Goal: Entertainment & Leisure: Consume media (video, audio)

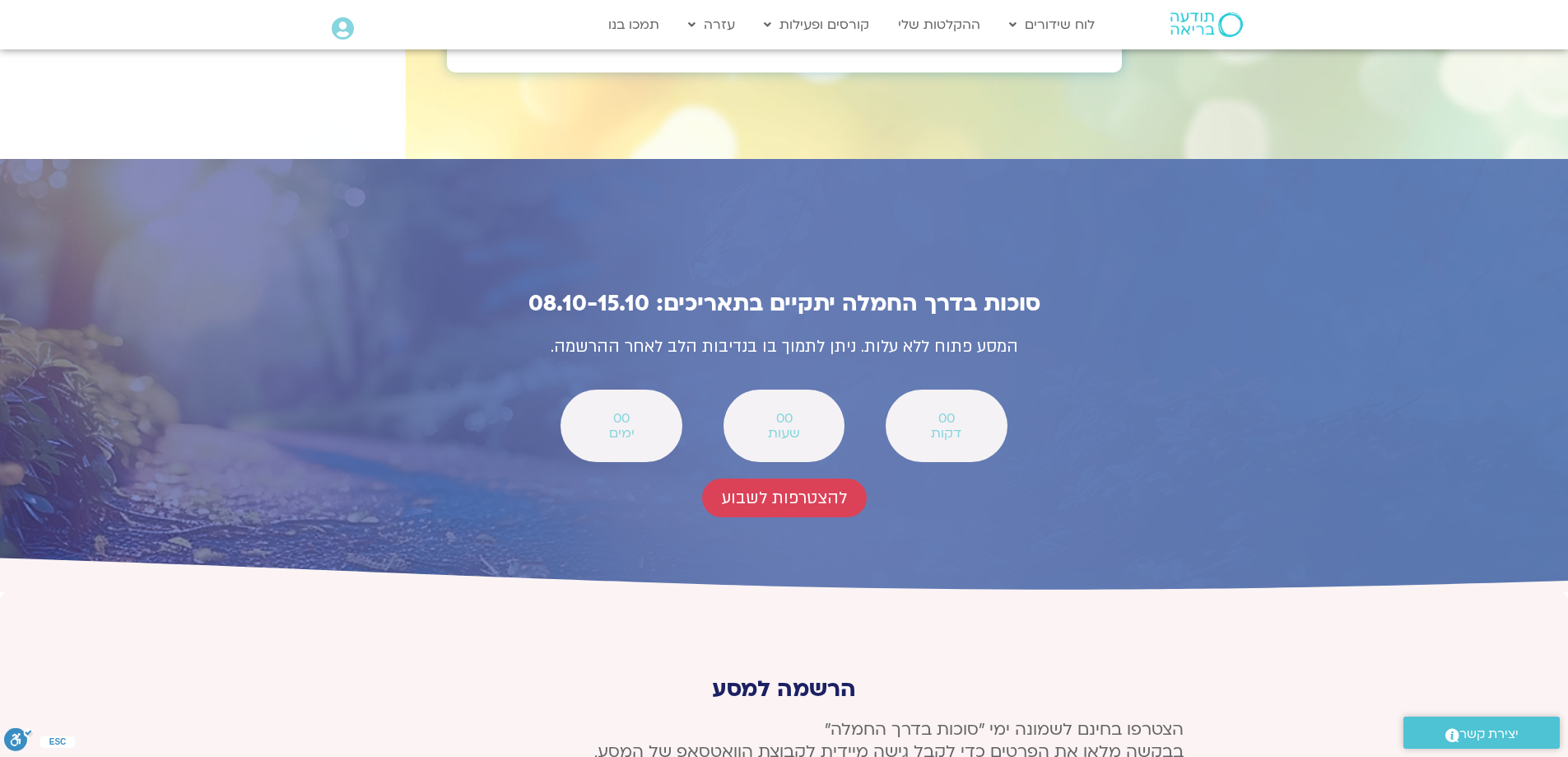
scroll to position [5765, 0]
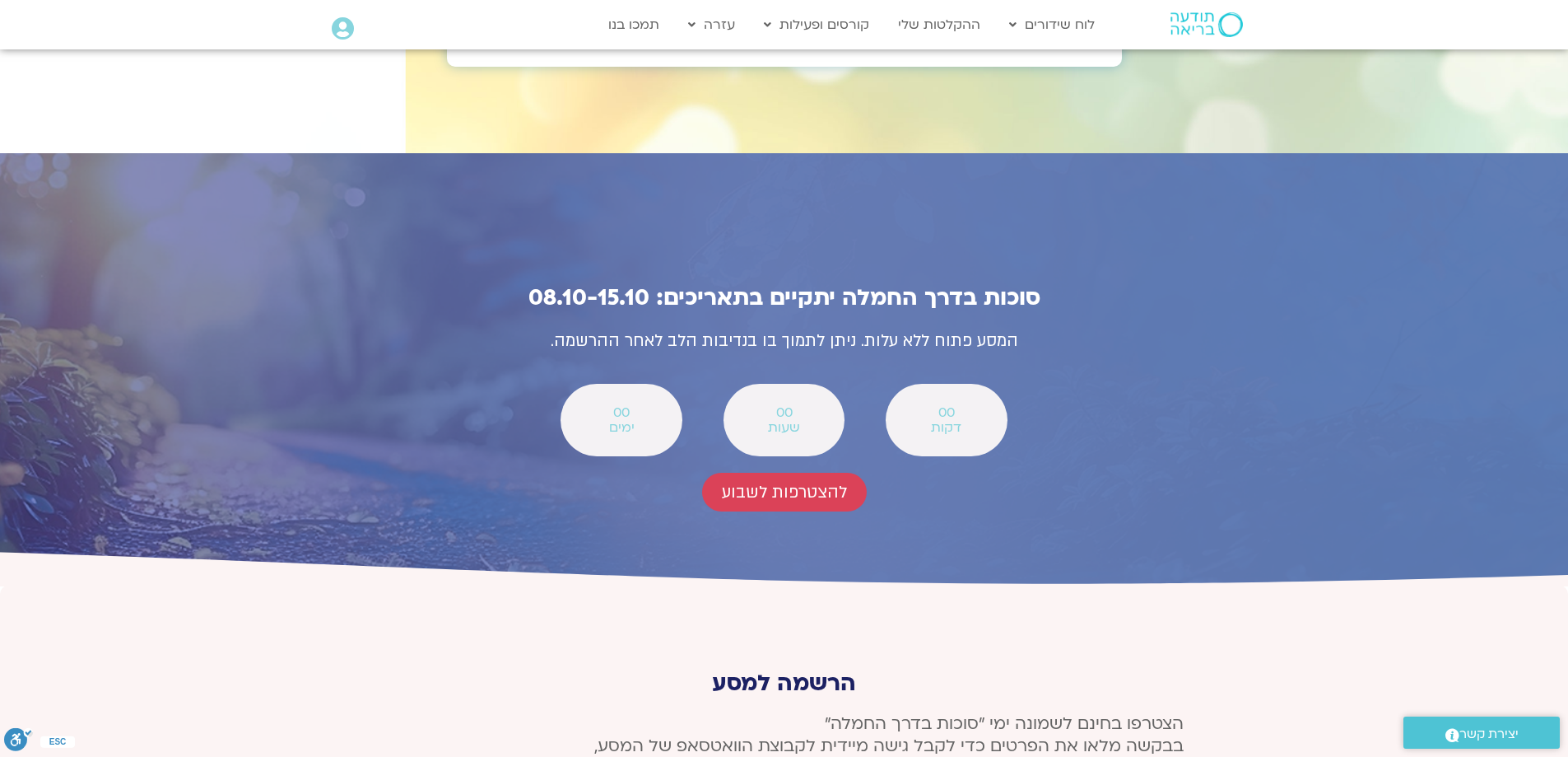
type input "דורית"
type input "[EMAIL_ADDRESS][DOMAIN_NAME]"
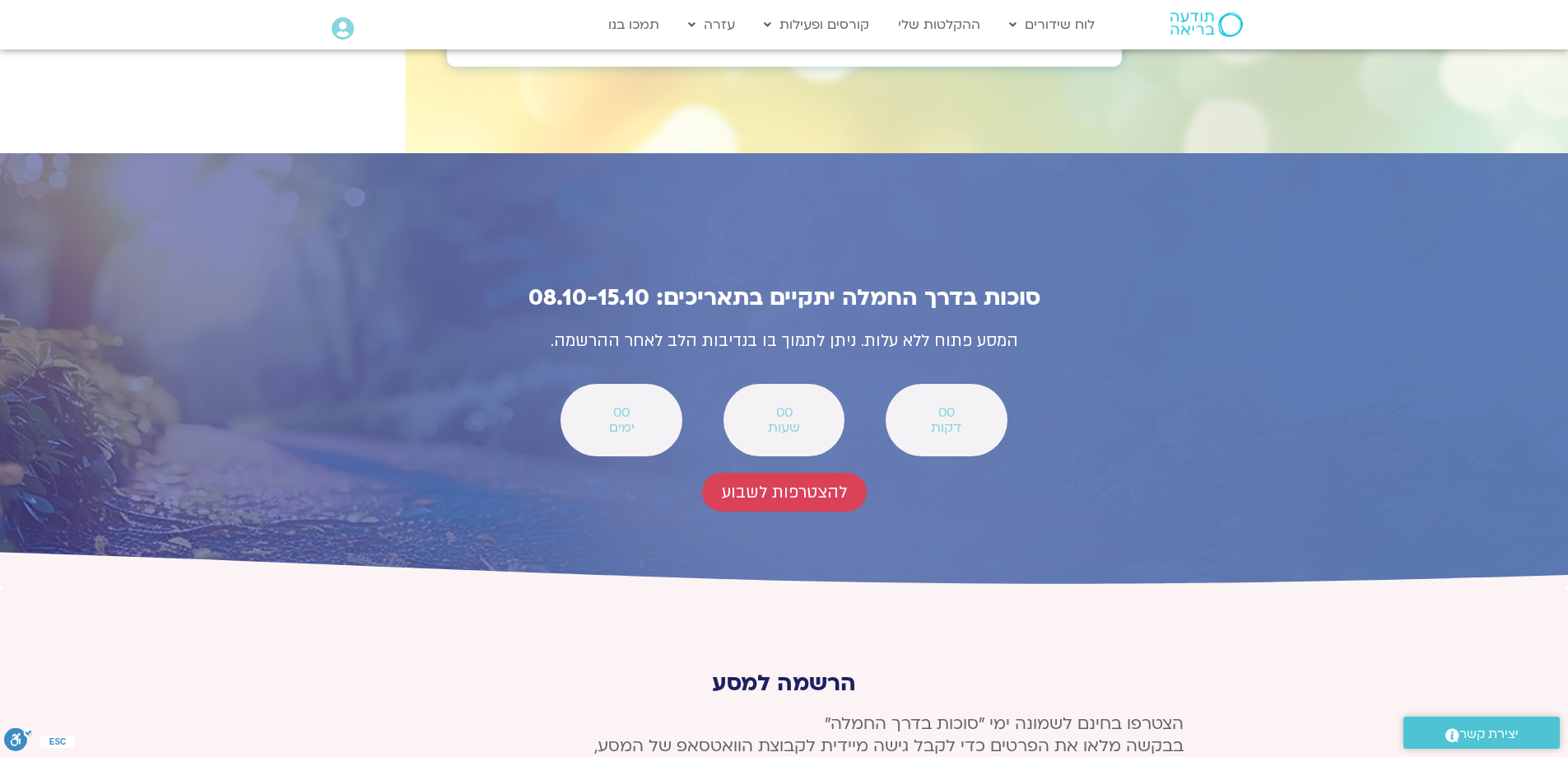
type input "0507269536"
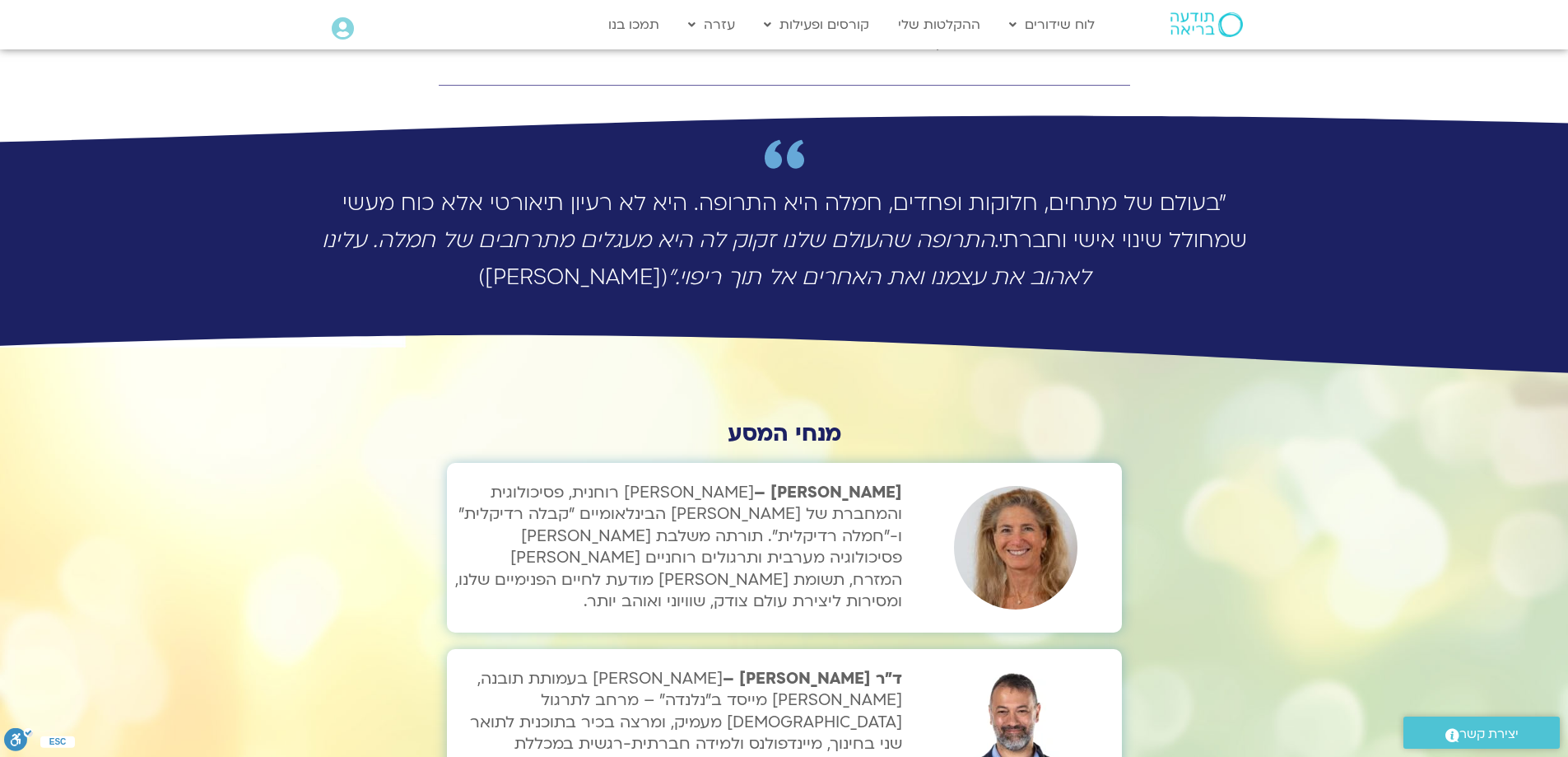
scroll to position [4529, 0]
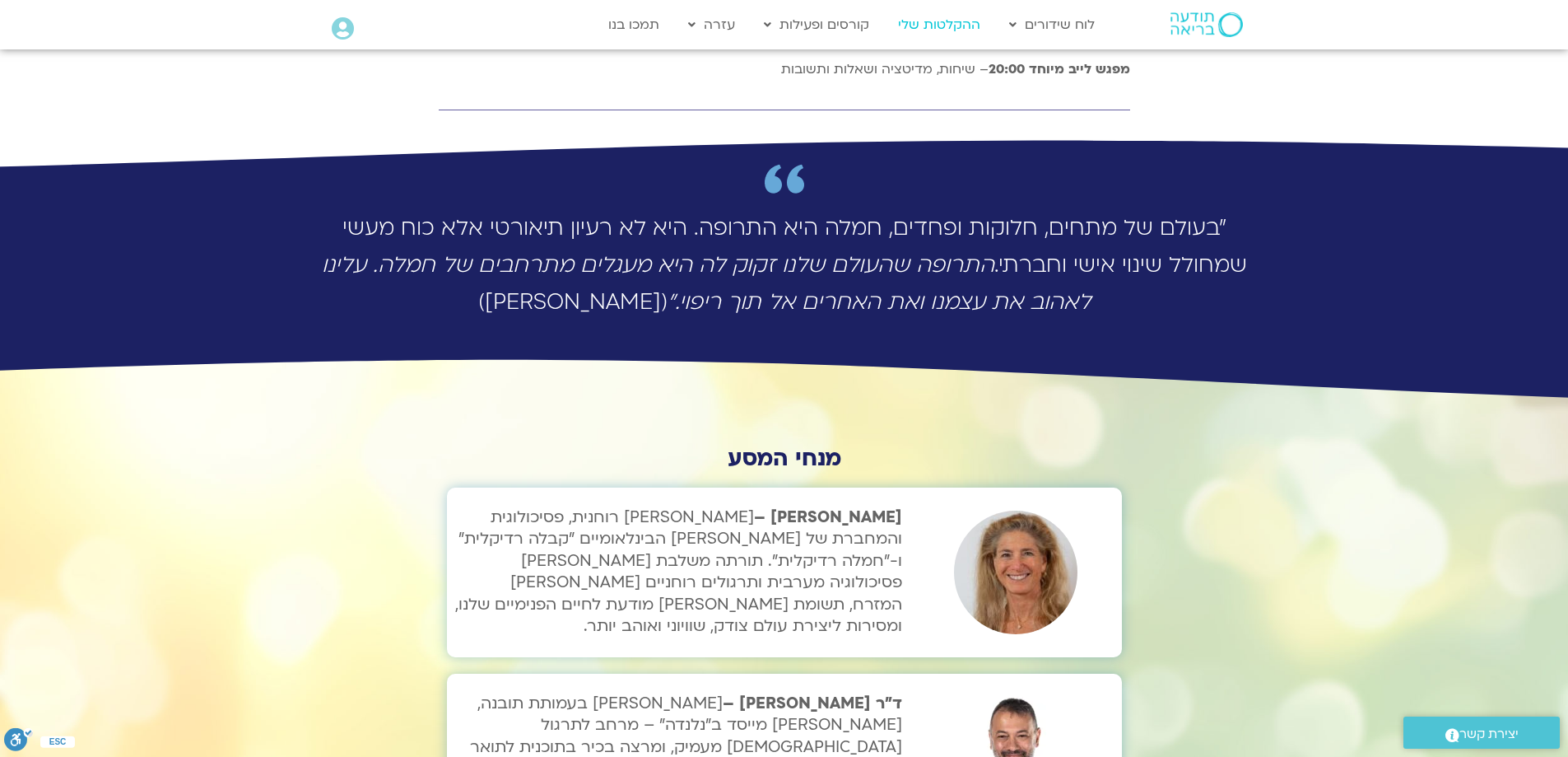
click at [948, 27] on link "ההקלטות שלי" at bounding box center [939, 25] width 99 height 32
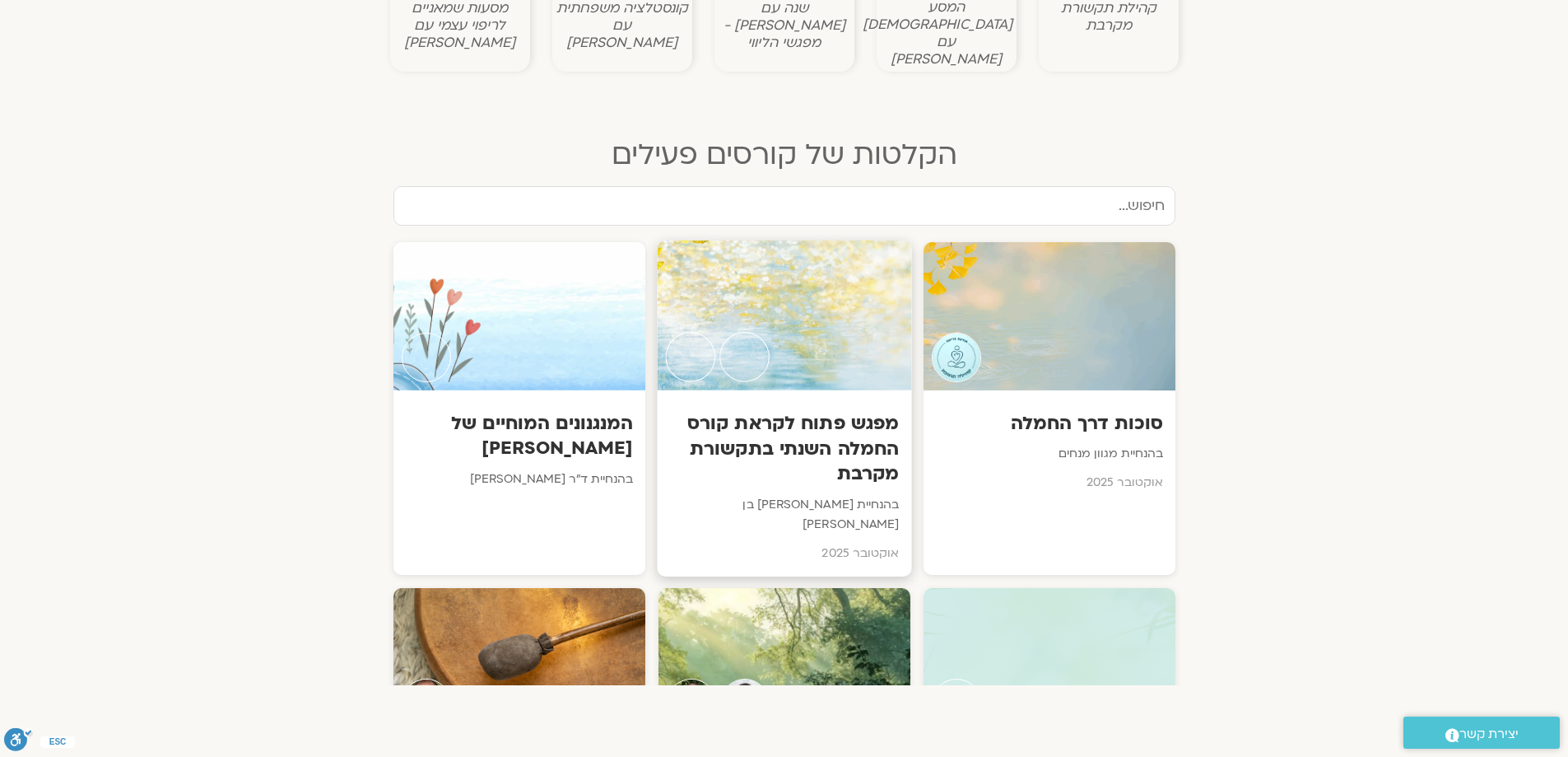
scroll to position [741, 0]
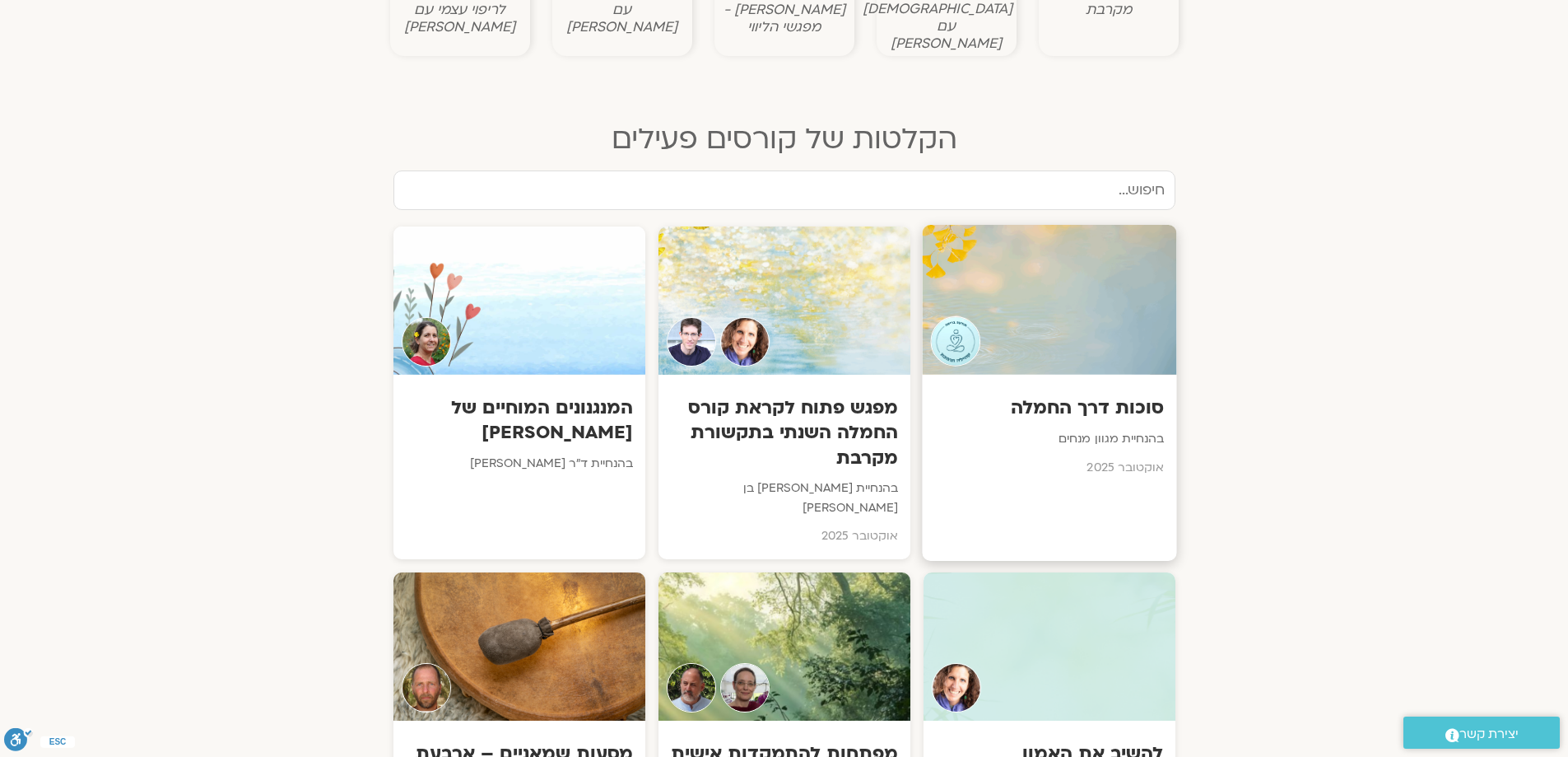
click at [1051, 377] on div "סוכות דרך החמלה בהנחיית מגוון מנחים אוקטובר 2025" at bounding box center [1049, 432] width 255 height 115
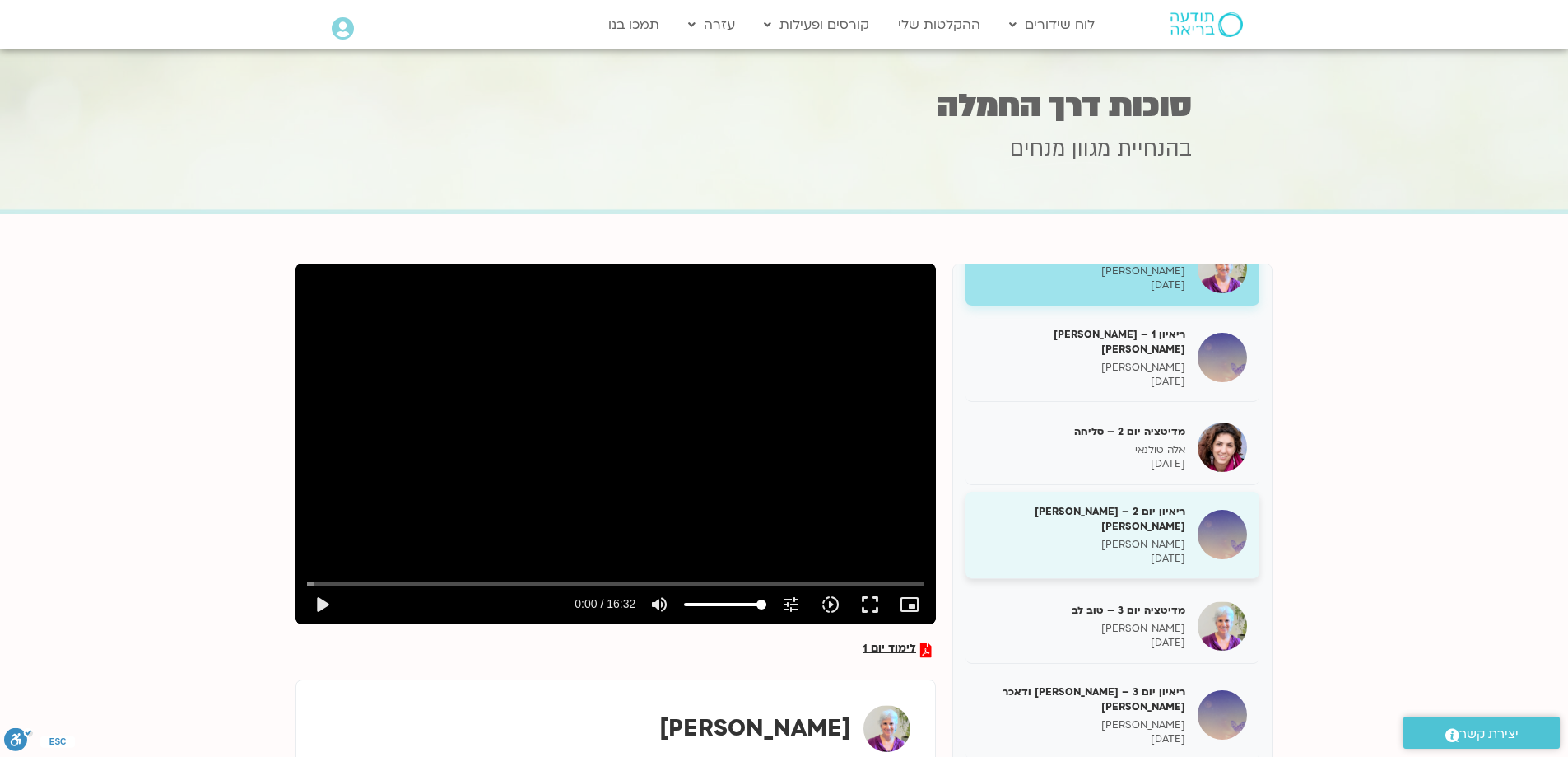
click at [1070, 504] on h5 "ריאיון יום 2 – טארה בראך ודן סיגל" at bounding box center [1081, 519] width 207 height 30
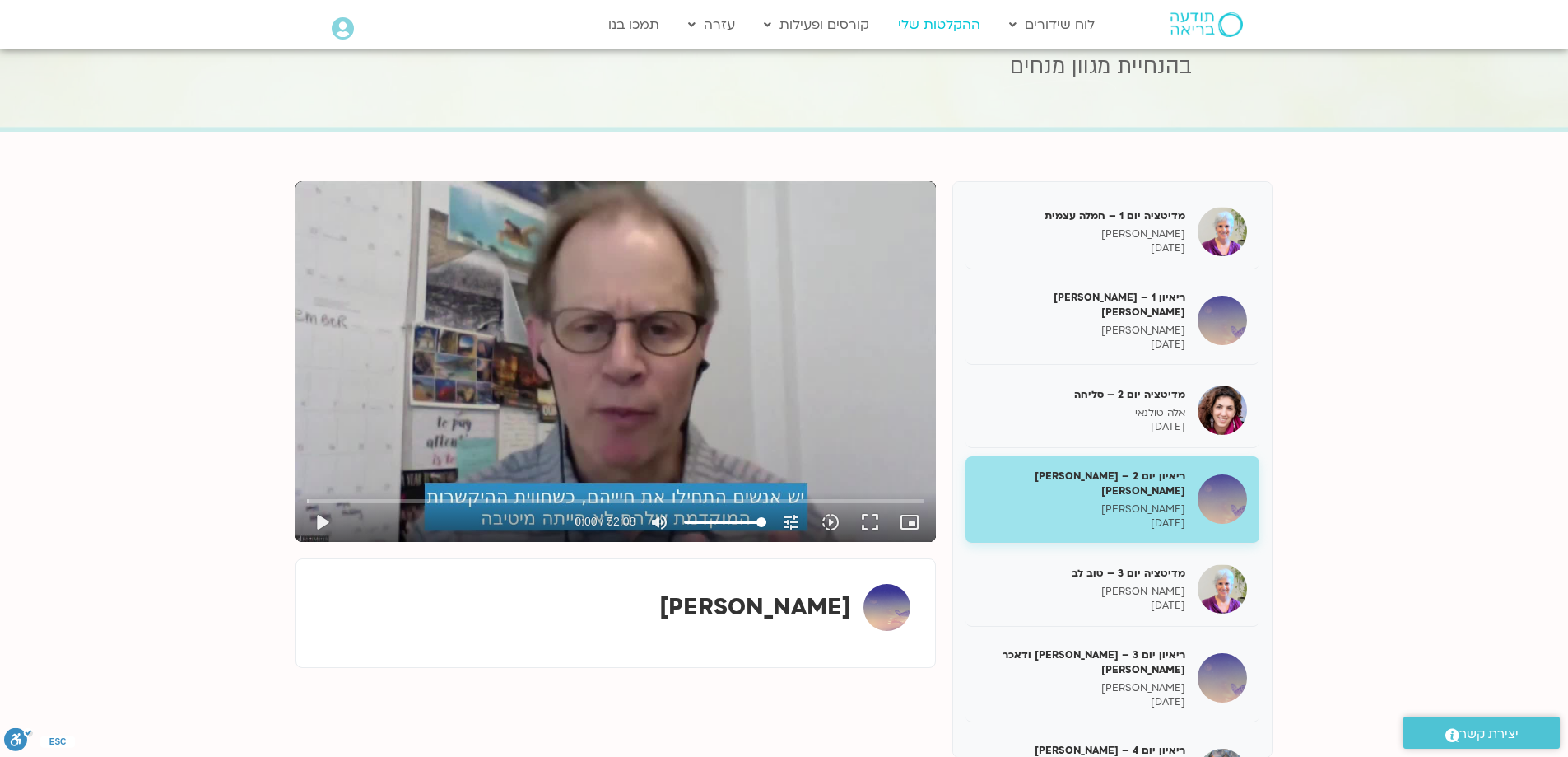
click at [935, 23] on link "ההקלטות שלי" at bounding box center [939, 25] width 99 height 32
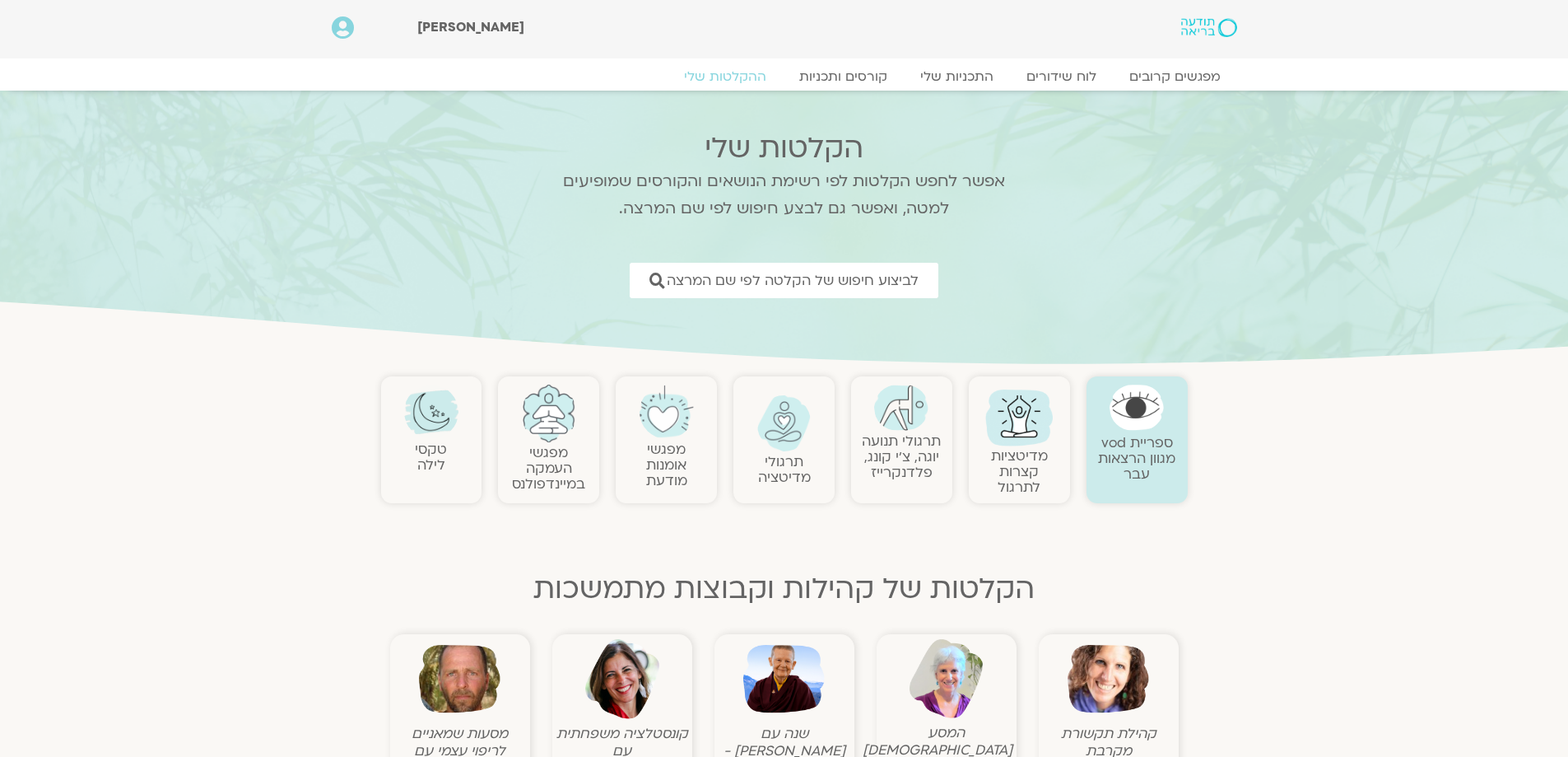
click at [943, 29] on div "[PERSON_NAME]" at bounding box center [737, 28] width 641 height 22
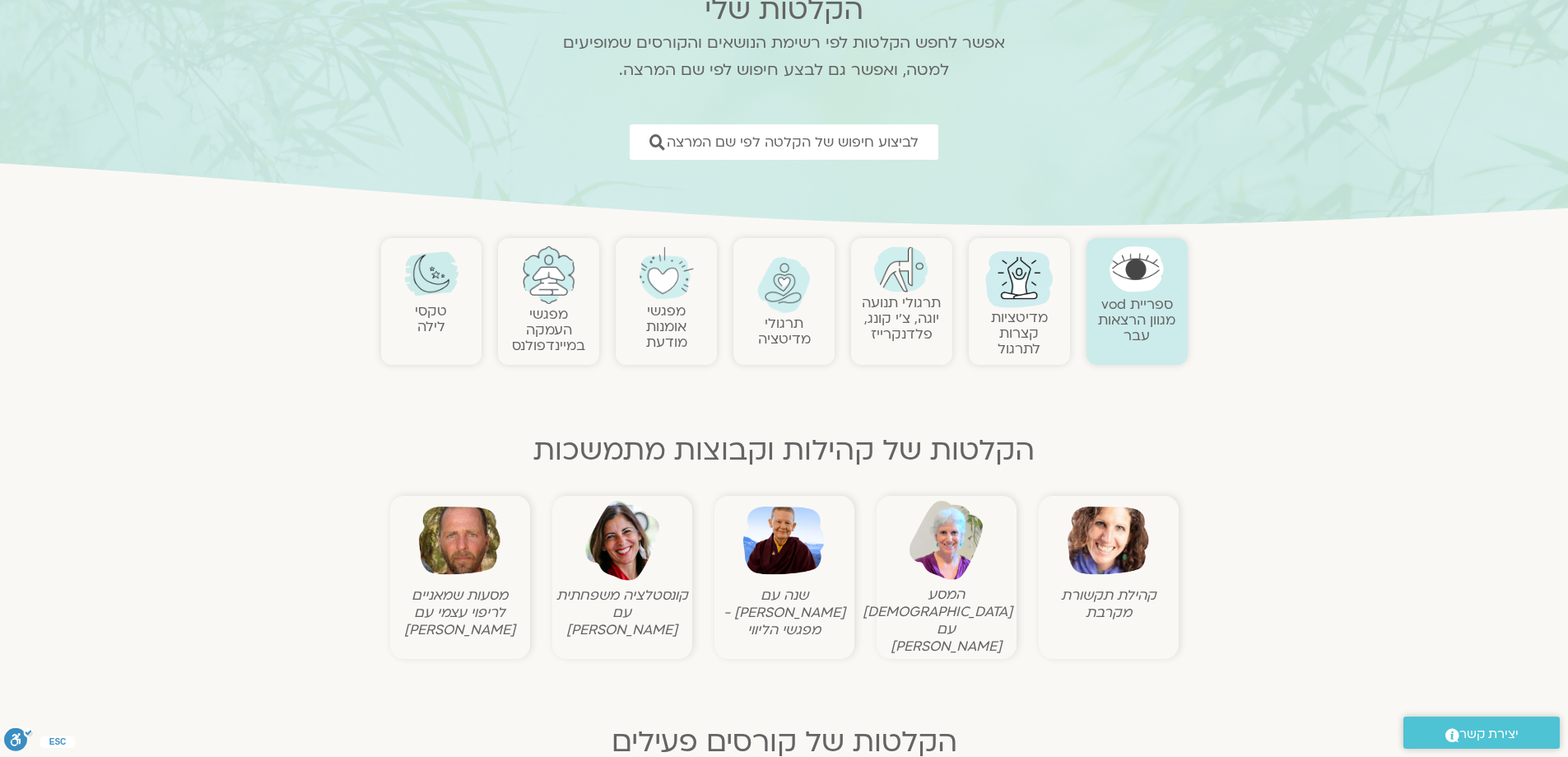
scroll to position [164, 0]
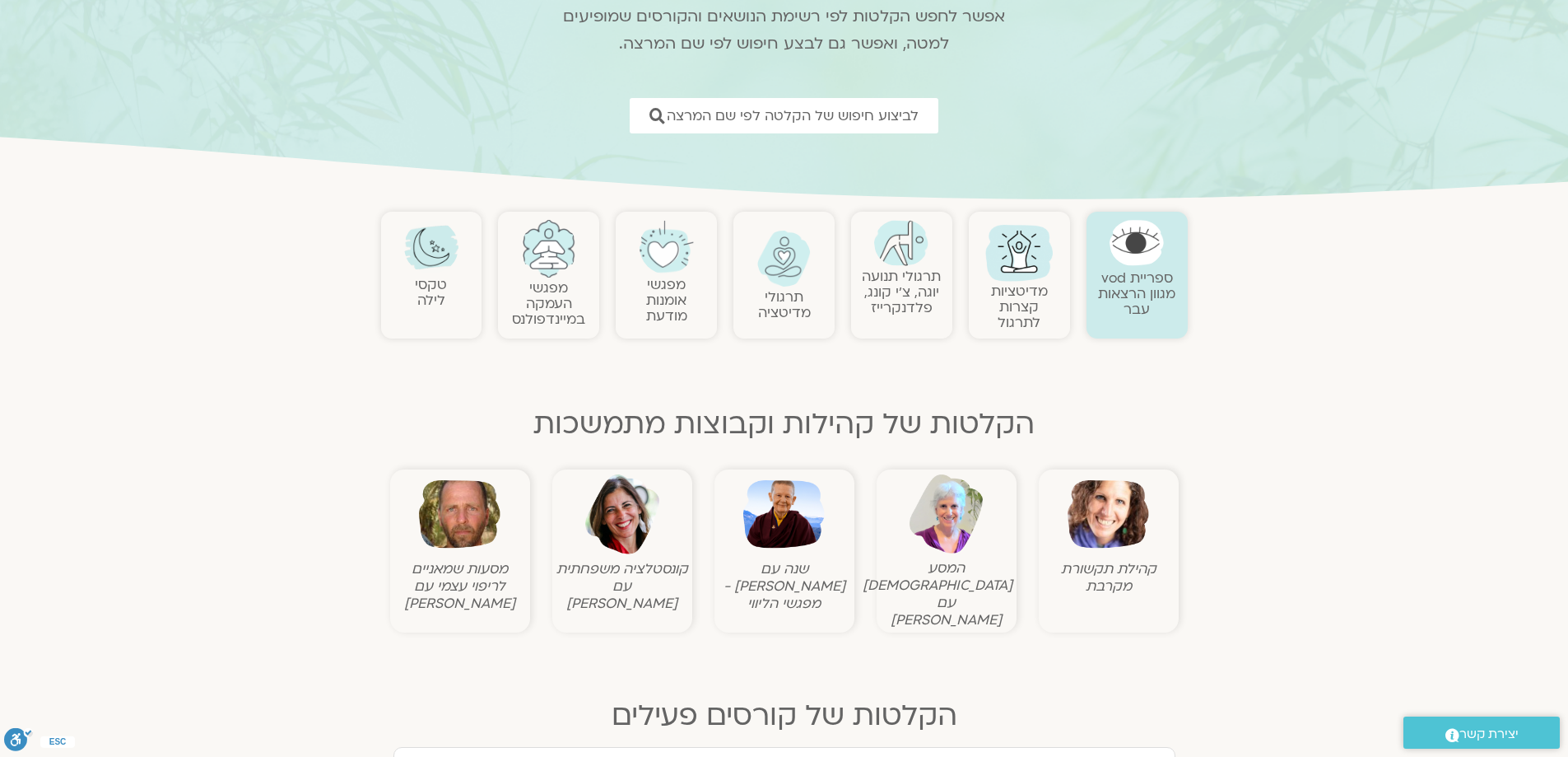
click at [1122, 502] on img at bounding box center [1108, 514] width 81 height 81
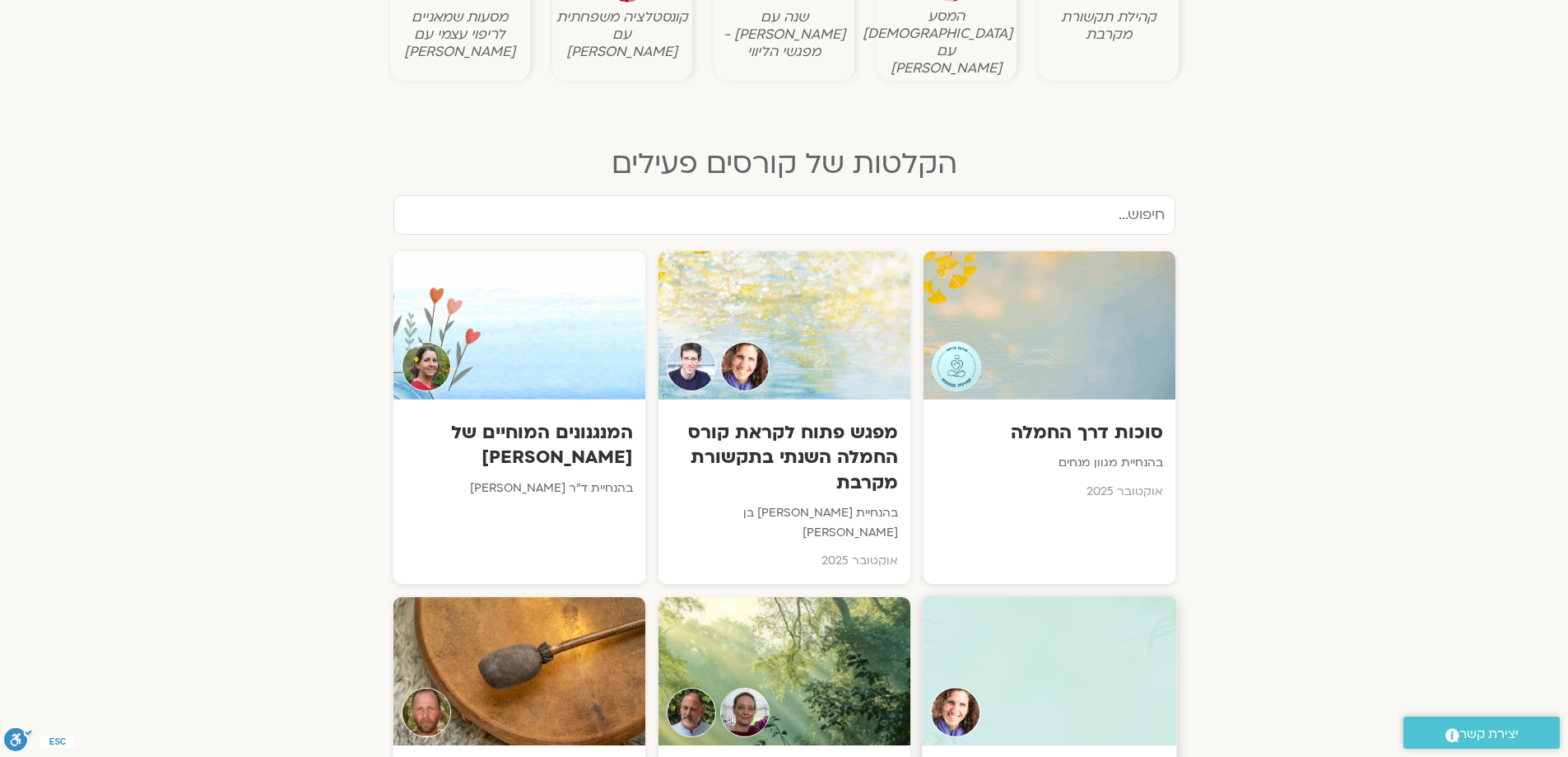
scroll to position [860, 0]
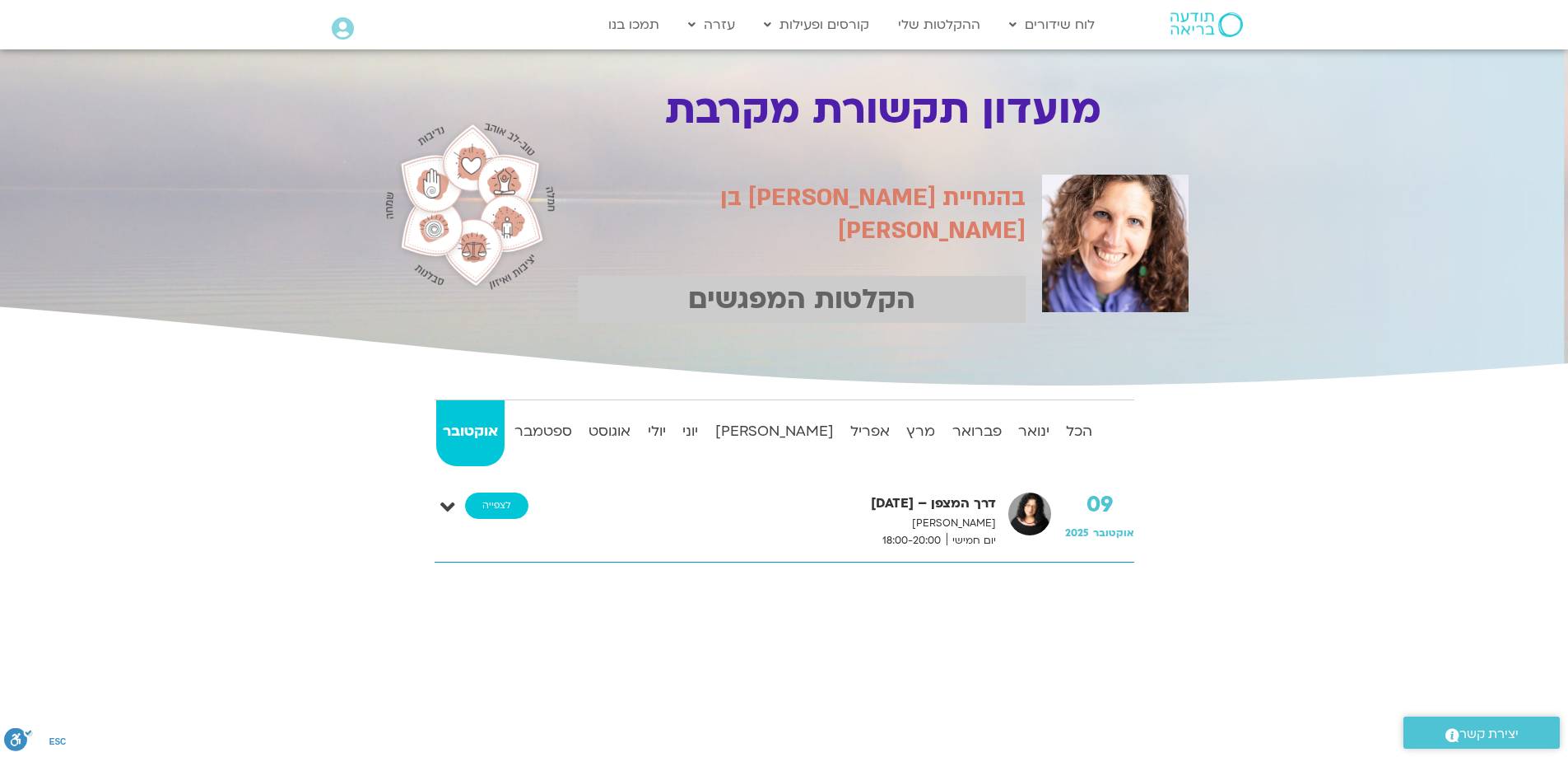
click at [491, 499] on link "לצפייה" at bounding box center [497, 505] width 63 height 27
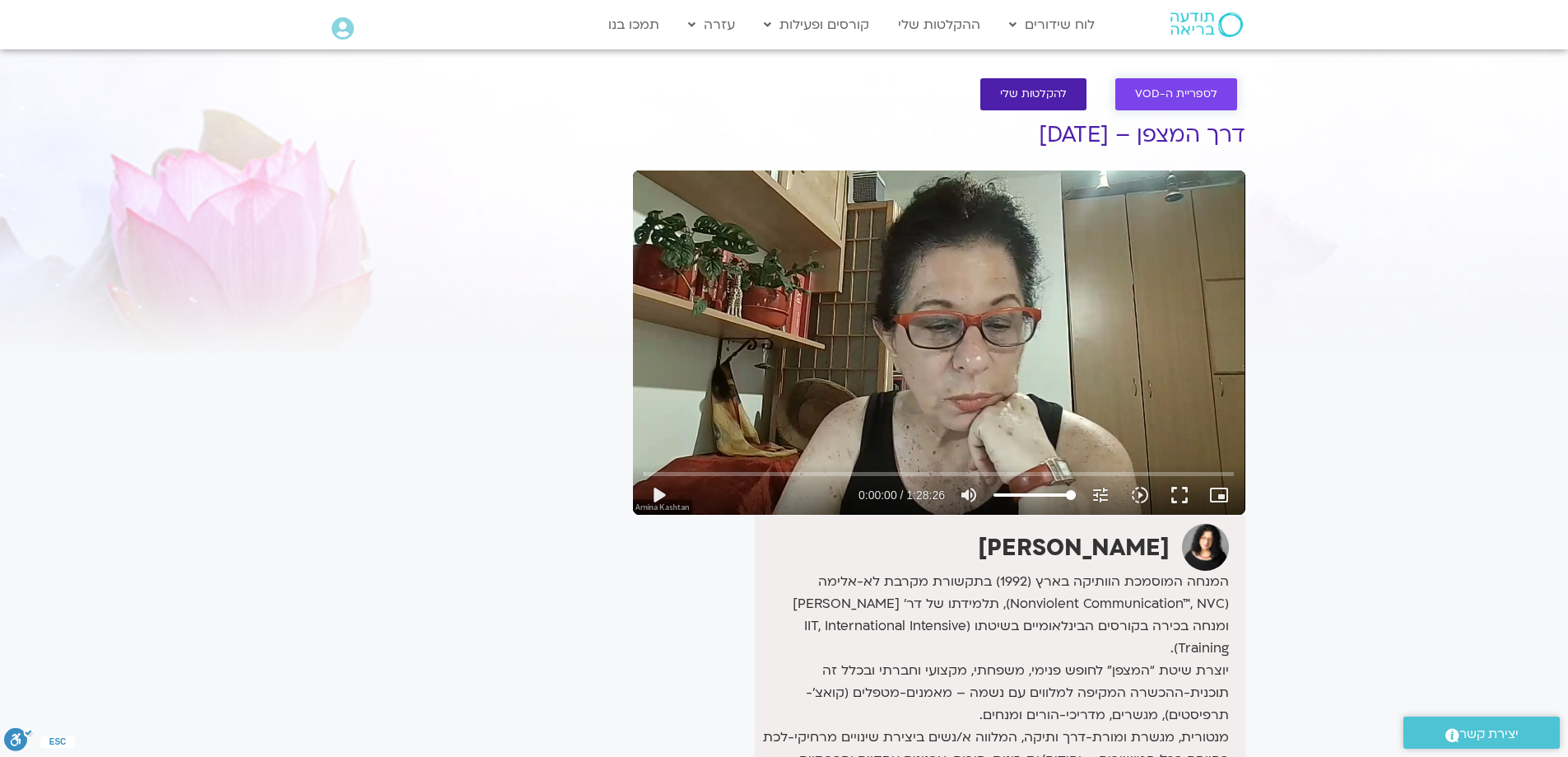
click at [1172, 92] on span "לספריית ה-VOD" at bounding box center [1176, 94] width 82 height 12
